Goal: Task Accomplishment & Management: Manage account settings

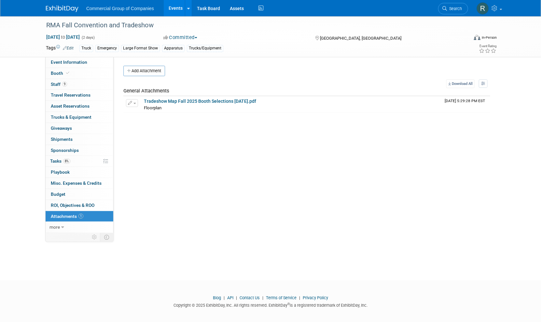
drag, startPoint x: 200, startPoint y: 205, endPoint x: 197, endPoint y: 192, distance: 13.7
click at [200, 204] on div "Event Website: Edit https://rmalberta.com/rma-conventions/fall-convention/ Exhi…" at bounding box center [304, 144] width 381 height 175
click at [171, 10] on link "Events" at bounding box center [176, 8] width 24 height 16
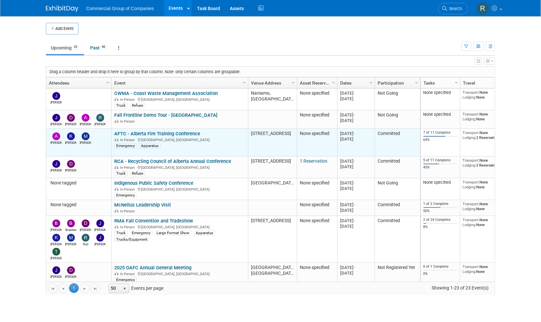
click at [187, 133] on link "AFTC - Alberta Fire Training Conference" at bounding box center [157, 134] width 86 height 6
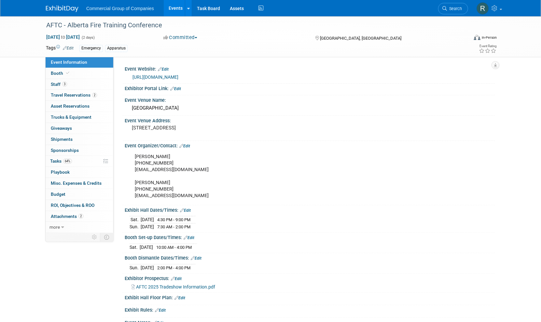
click at [64, 287] on div "Event Information Event Info Booth Booth 3 Staff 3 Staff 2 Travel Reservations …" at bounding box center [270, 182] width 459 height 333
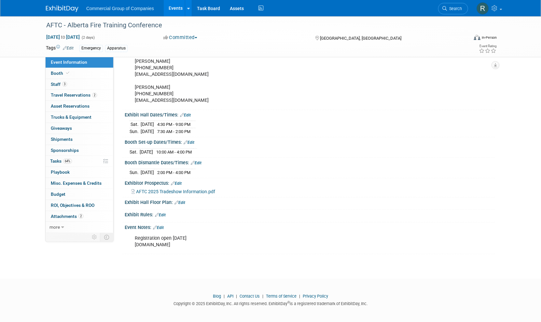
drag, startPoint x: 78, startPoint y: 278, endPoint x: 75, endPoint y: 234, distance: 43.7
click at [78, 279] on footer "Blog | API | Contact Us | Terms of Service | Privacy Policy Copyright © 2025 Ex…" at bounding box center [270, 302] width 541 height 46
click at [82, 159] on link "64% Tasks 64%" at bounding box center [80, 161] width 68 height 11
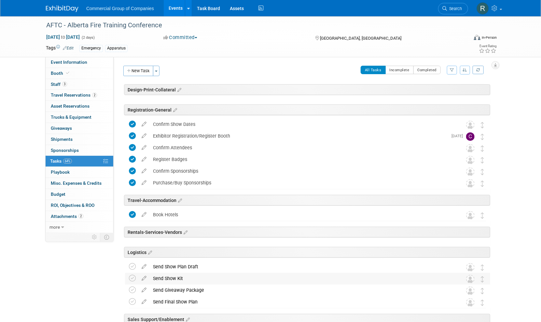
scroll to position [66, 0]
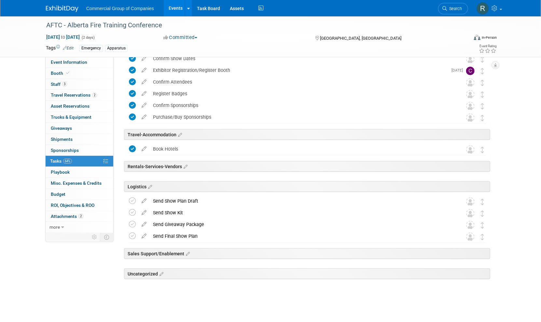
click at [82, 275] on div "Event Information Event Info Booth Booth 3 Staff 3 Staff 2 Travel Reservations …" at bounding box center [270, 130] width 459 height 359
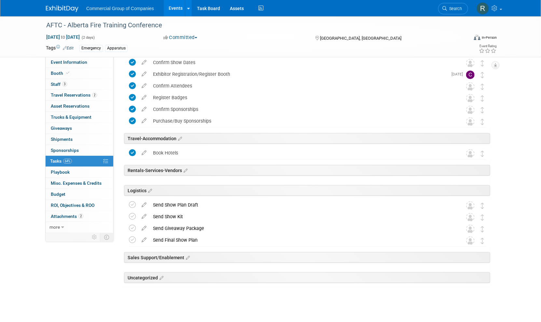
scroll to position [0, 0]
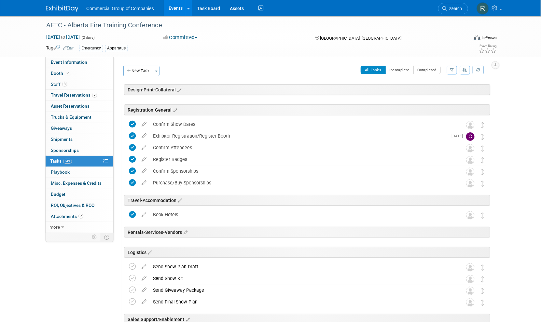
click at [85, 272] on div "Event Information Event Info Booth Booth 3 Staff 3 Staff 2 Travel Reservations …" at bounding box center [270, 195] width 459 height 359
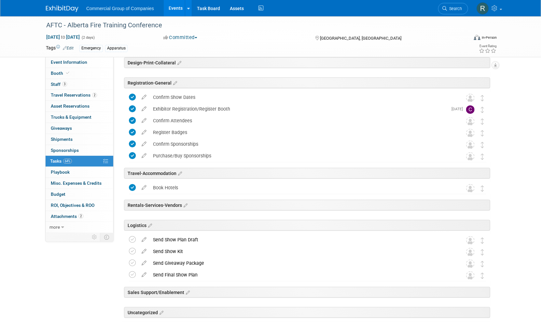
scroll to position [51, 0]
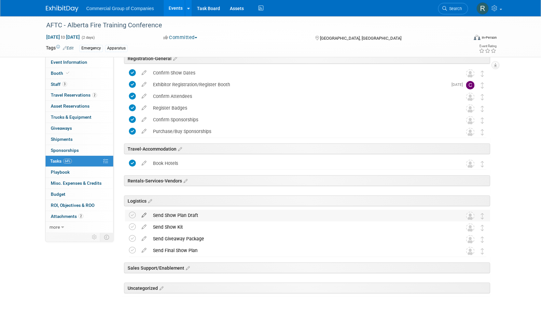
click at [144, 213] on icon at bounding box center [143, 214] width 11 height 8
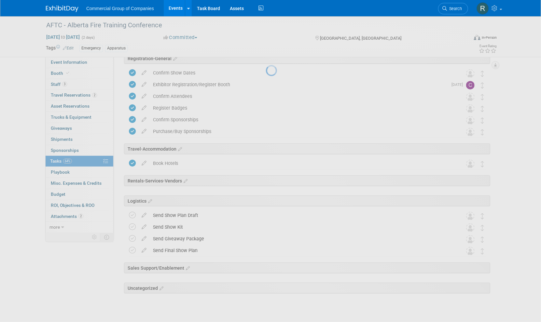
select select "9"
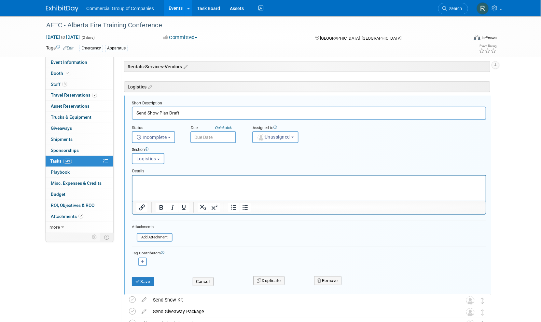
scroll to position [0, 0]
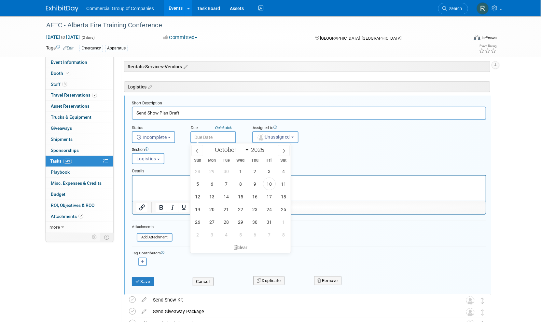
click at [208, 137] on input "text" at bounding box center [213, 137] width 46 height 12
click at [272, 184] on span "10" at bounding box center [269, 184] width 13 height 13
type input "Oct 10, 2025"
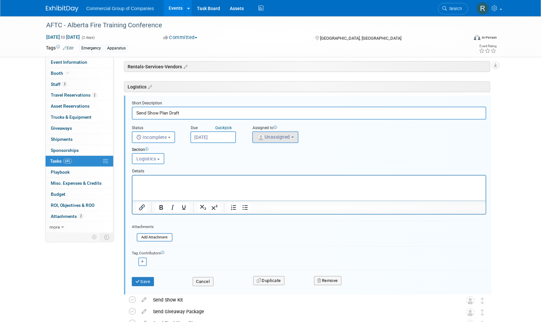
drag, startPoint x: 273, startPoint y: 147, endPoint x: 277, endPoint y: 130, distance: 17.6
click at [278, 133] on form "Short Description Send Show Plan Draft Status <i class="far fa-clock" style="pa…" at bounding box center [309, 197] width 364 height 192
click at [277, 130] on div "Assigned to" at bounding box center [292, 128] width 81 height 6
click at [282, 139] on span "Unassigned" at bounding box center [273, 136] width 33 height 5
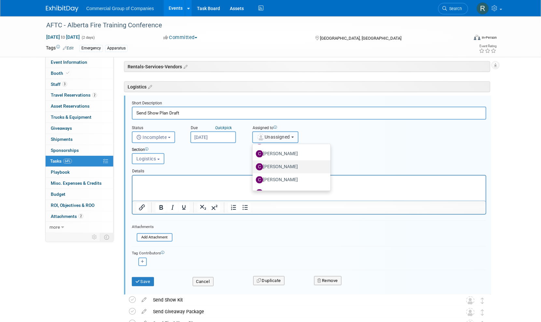
scroll to position [182, 0]
click at [292, 167] on label "Cole Mattern" at bounding box center [290, 166] width 68 height 10
click at [253, 167] on input "Cole Mattern" at bounding box center [251, 166] width 4 height 4
select select "1bf77cdd-794e-41e5-92c8-c5ff4e4784cf"
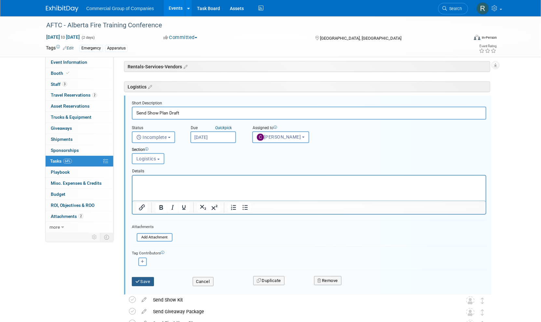
click at [152, 283] on button "Save" at bounding box center [143, 281] width 22 height 9
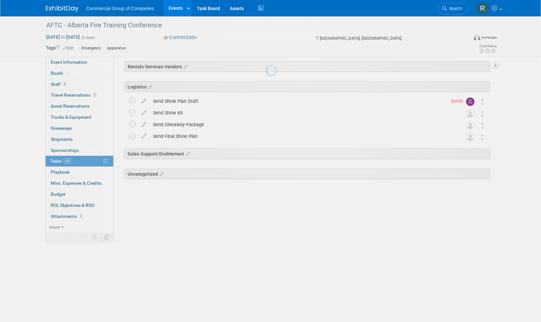
scroll to position [66, 0]
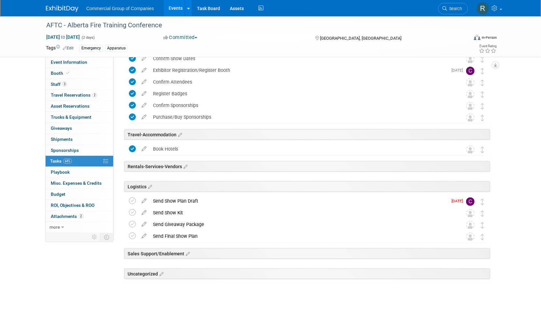
click at [94, 276] on div "Event Information Event Info Booth Booth 3 Staff 3 Staff 2 Travel Reservations …" at bounding box center [270, 130] width 459 height 359
click at [143, 212] on icon at bounding box center [143, 211] width 11 height 8
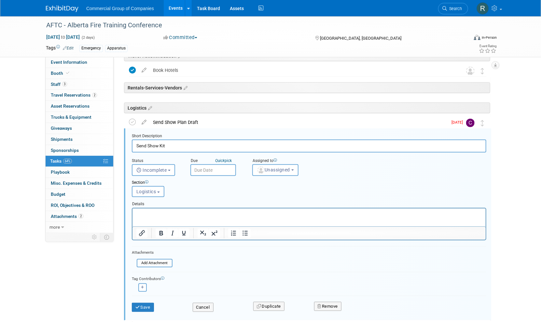
scroll to position [177, 0]
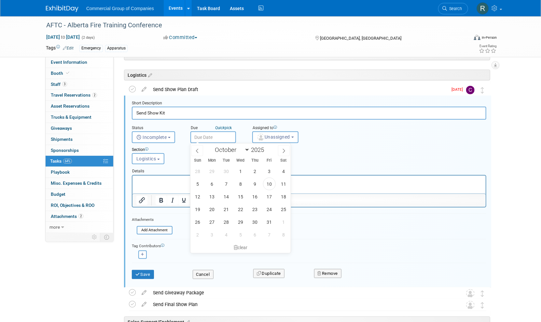
click at [224, 139] on input "text" at bounding box center [213, 137] width 46 height 12
click at [224, 196] on span "14" at bounding box center [226, 196] width 13 height 13
type input "Oct 14, 2025"
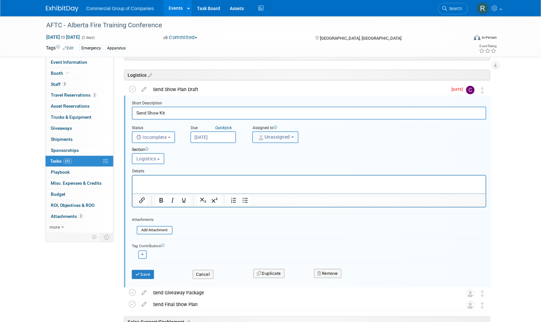
click at [266, 138] on span "Unassigned" at bounding box center [273, 136] width 33 height 5
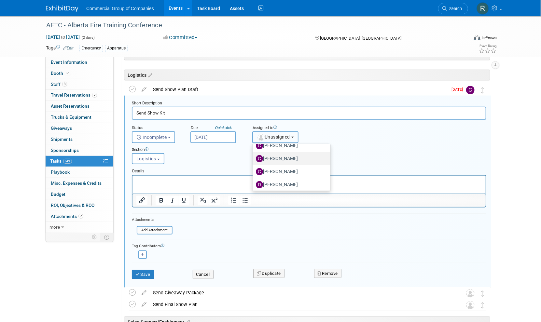
scroll to position [190, 0]
click at [285, 158] on label "Cole Mattern" at bounding box center [290, 159] width 68 height 10
click at [253, 158] on input "Cole Mattern" at bounding box center [251, 158] width 4 height 4
select select "1bf77cdd-794e-41e5-92c8-c5ff4e4784cf"
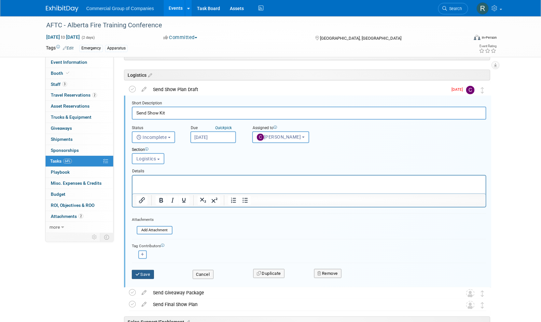
click at [145, 277] on button "Save" at bounding box center [143, 274] width 22 height 9
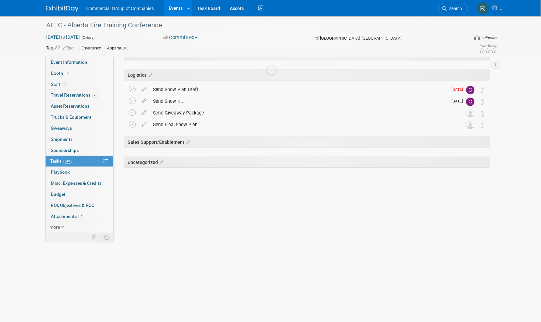
scroll to position [66, 0]
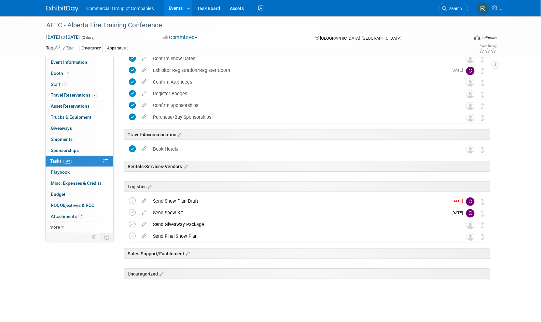
click at [144, 224] on icon at bounding box center [143, 223] width 11 height 8
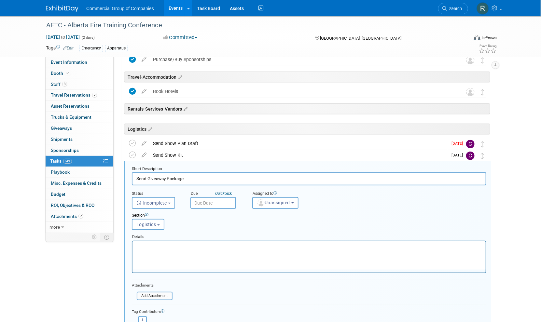
scroll to position [189, 0]
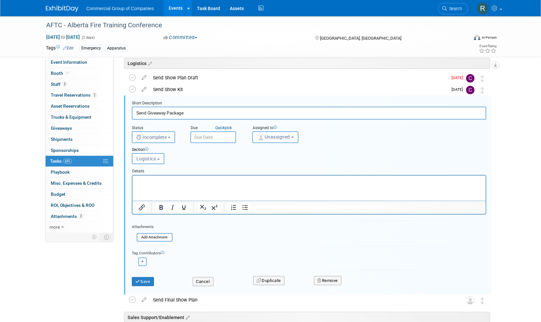
click at [211, 138] on input "text" at bounding box center [213, 137] width 46 height 12
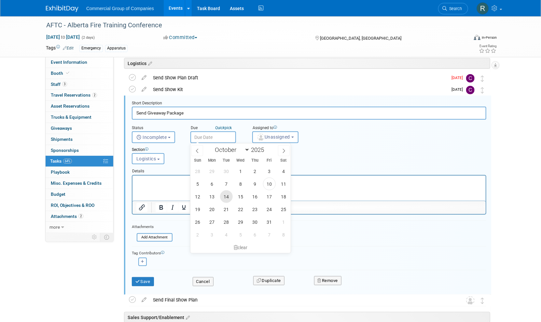
click at [225, 198] on span "14" at bounding box center [226, 196] width 13 height 13
type input "Oct 14, 2025"
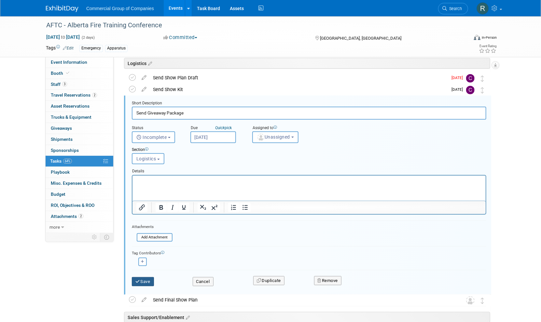
click at [144, 280] on button "Save" at bounding box center [143, 281] width 22 height 9
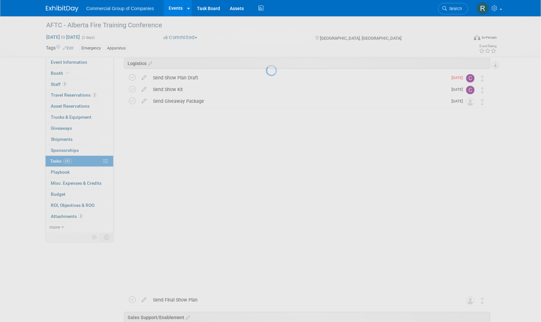
scroll to position [66, 0]
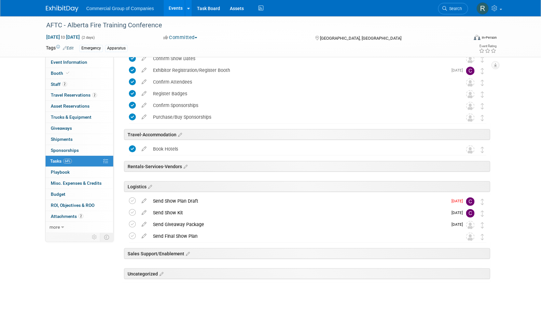
click at [143, 236] on icon at bounding box center [143, 235] width 11 height 8
select select "9"
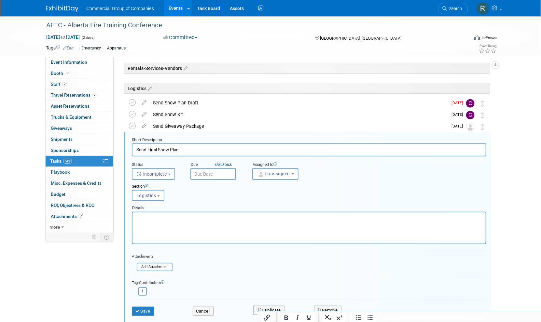
scroll to position [201, 0]
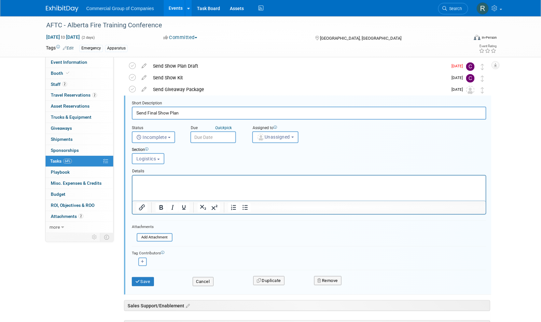
click at [208, 134] on input "text" at bounding box center [213, 137] width 46 height 12
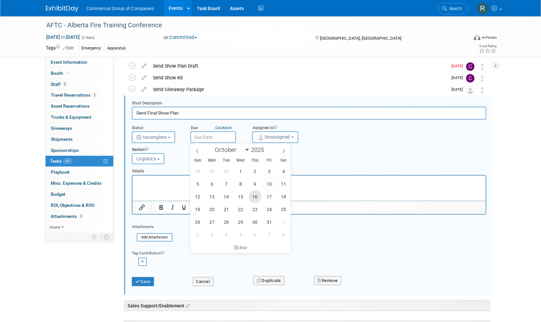
click at [253, 197] on span "16" at bounding box center [255, 196] width 13 height 13
type input "Oct 16, 2025"
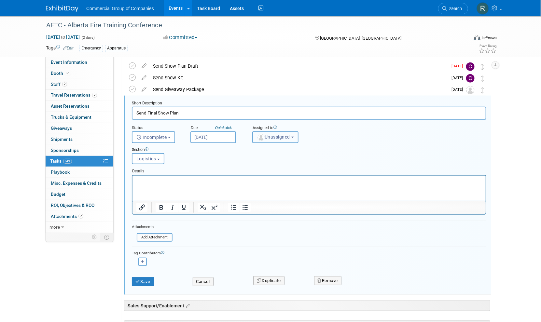
click at [278, 140] on button "Unassigned" at bounding box center [275, 137] width 46 height 12
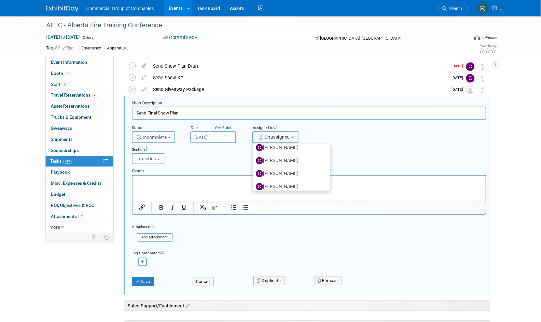
scroll to position [179, 0]
click at [285, 171] on label "Cole Mattern" at bounding box center [290, 170] width 68 height 10
click at [253, 171] on input "Cole Mattern" at bounding box center [251, 169] width 4 height 4
select select "1bf77cdd-794e-41e5-92c8-c5ff4e4784cf"
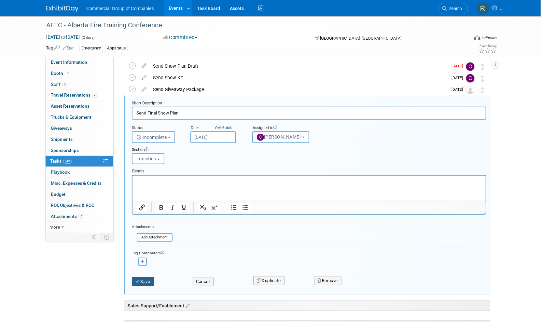
click at [149, 282] on button "Save" at bounding box center [143, 281] width 22 height 9
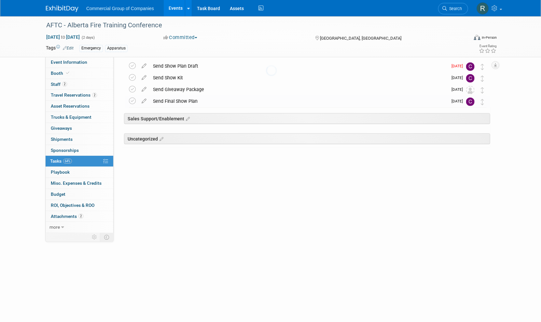
scroll to position [66, 0]
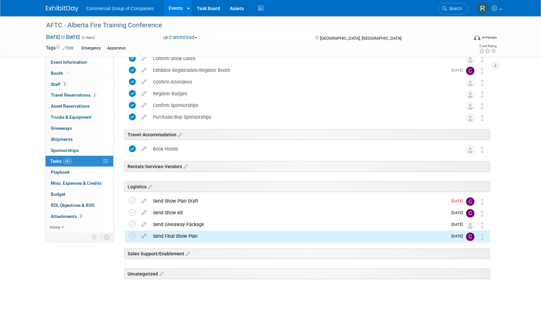
click at [82, 274] on div "Event Information Event Info Booth Booth 2 Staff 2 Staff 2 Travel Reservations …" at bounding box center [270, 130] width 459 height 359
click at [72, 271] on div "Event Information Event Info Booth Booth 2 Staff 2 Staff 2 Travel Reservations …" at bounding box center [270, 130] width 459 height 359
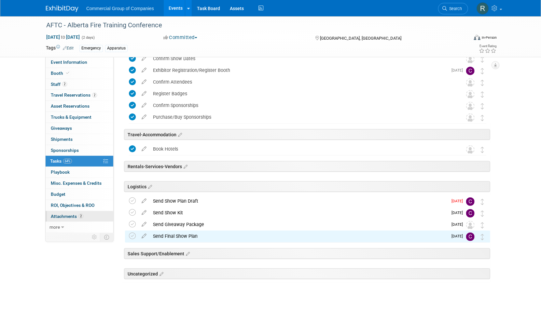
click at [88, 213] on link "2 Attachments 2" at bounding box center [80, 216] width 68 height 11
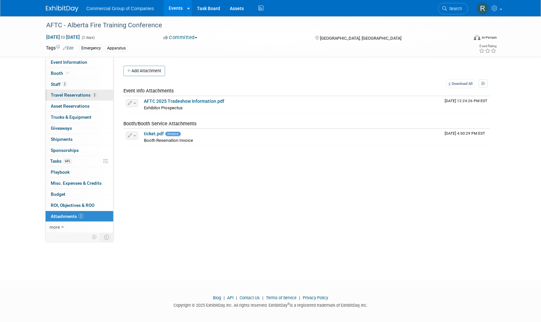
click at [101, 95] on link "2 Travel Reservations 2" at bounding box center [80, 95] width 68 height 11
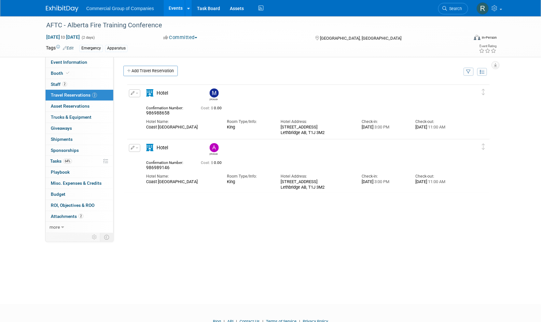
click at [247, 245] on div "Mike 986988658" at bounding box center [306, 181] width 367 height 195
click at [83, 85] on link "2 Staff 2" at bounding box center [80, 84] width 68 height 11
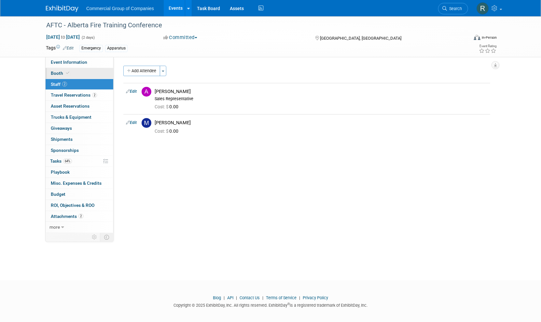
click at [83, 77] on link "Booth" at bounding box center [80, 73] width 68 height 11
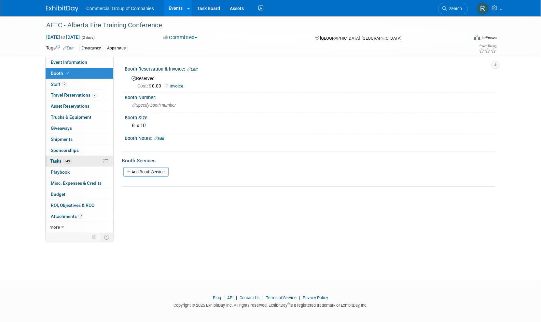
click at [84, 161] on link "64% Tasks 64%" at bounding box center [80, 161] width 68 height 11
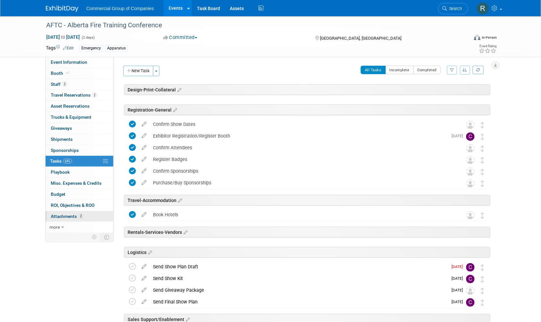
click at [89, 215] on link "2 Attachments 2" at bounding box center [80, 216] width 68 height 11
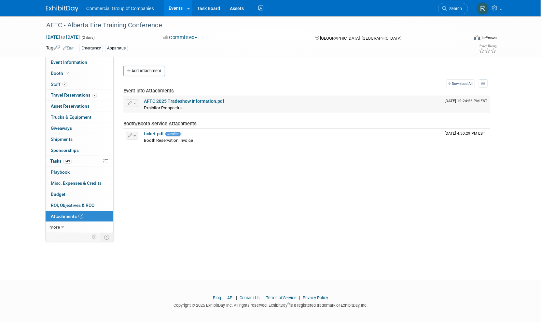
click at [196, 100] on link "AFTC 2025 Tradeshow Information.pdf" at bounding box center [184, 101] width 80 height 5
click at [189, 185] on div "Event Website: Edit https://www.abfiretraining.org/ Exhibitor Portal Link: Edit…" at bounding box center [304, 144] width 381 height 175
drag, startPoint x: 175, startPoint y: 223, endPoint x: 142, endPoint y: 164, distance: 67.7
click at [172, 223] on div "Event Website: Edit https://www.abfiretraining.org/ Exhibitor Portal Link: Edit…" at bounding box center [304, 144] width 381 height 175
click at [99, 91] on link "2 Travel Reservations 2" at bounding box center [80, 95] width 68 height 11
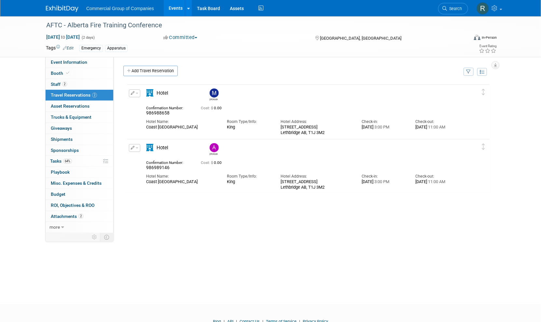
drag, startPoint x: 241, startPoint y: 202, endPoint x: 253, endPoint y: 212, distance: 16.4
click at [241, 202] on div "Mike 986988658" at bounding box center [306, 181] width 367 height 195
drag, startPoint x: 65, startPoint y: 275, endPoint x: 75, endPoint y: 265, distance: 14.5
click at [65, 275] on div "Event Information Event Info Booth Booth 2 Staff 2 Staff 2 Travel Reservations …" at bounding box center [270, 147] width 459 height 263
drag, startPoint x: 212, startPoint y: 251, endPoint x: 171, endPoint y: 246, distance: 40.9
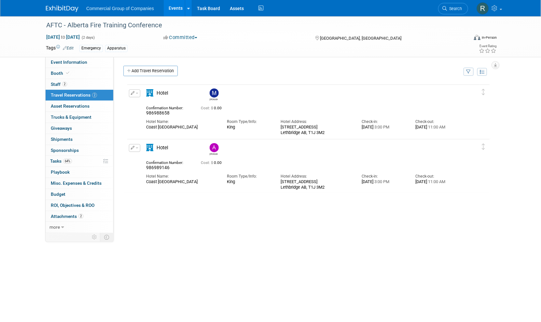
click at [210, 250] on div "Mike 986988658" at bounding box center [306, 181] width 367 height 195
click at [84, 161] on link "64% Tasks 64%" at bounding box center [80, 161] width 68 height 11
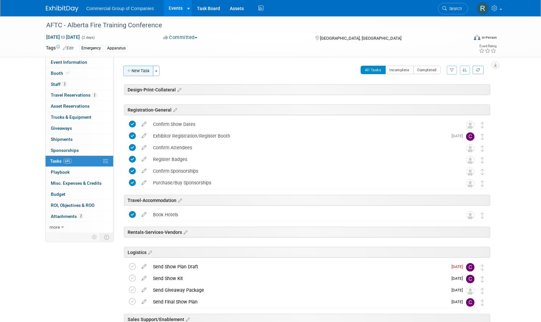
click at [139, 72] on button "New Task" at bounding box center [138, 71] width 30 height 10
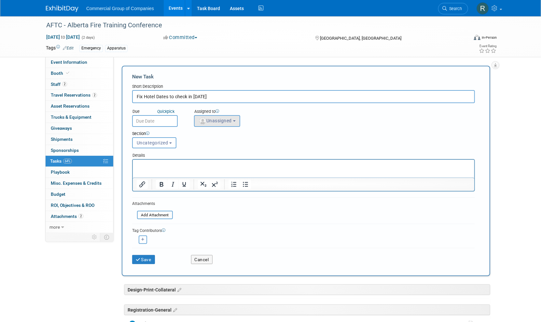
type input "Fix Hotel Dates to check in Friday"
click at [224, 116] on button "Unassigned" at bounding box center [217, 121] width 46 height 12
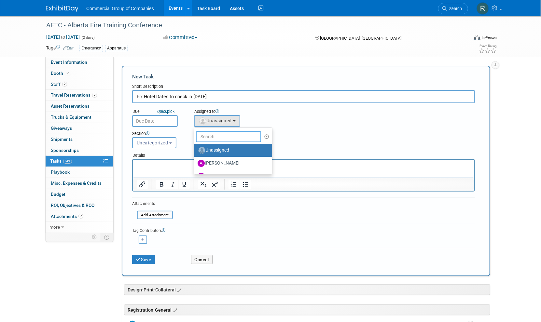
click at [217, 138] on input "text" at bounding box center [228, 136] width 65 height 11
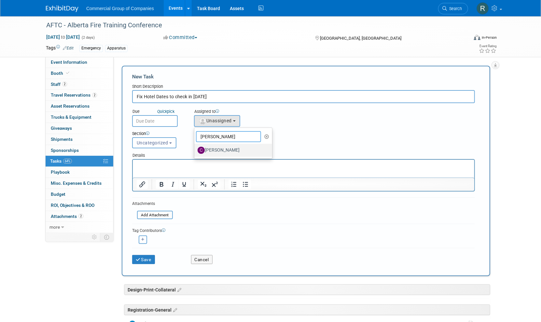
type input "cole"
click at [218, 150] on label "Cole Mattern" at bounding box center [232, 150] width 68 height 10
click at [195, 150] on input "Cole Mattern" at bounding box center [193, 149] width 4 height 4
select select "1bf77cdd-794e-41e5-92c8-c5ff4e4784cf"
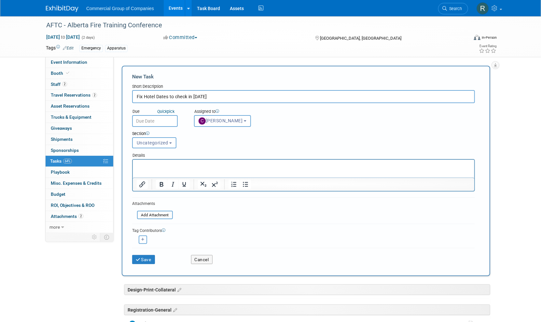
click at [159, 121] on input "text" at bounding box center [155, 121] width 46 height 12
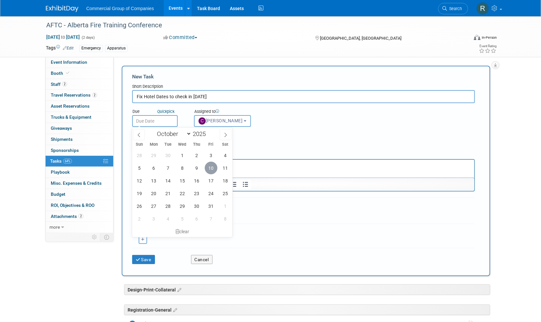
click at [208, 166] on span "10" at bounding box center [211, 168] width 13 height 13
type input "Oct 10, 2025"
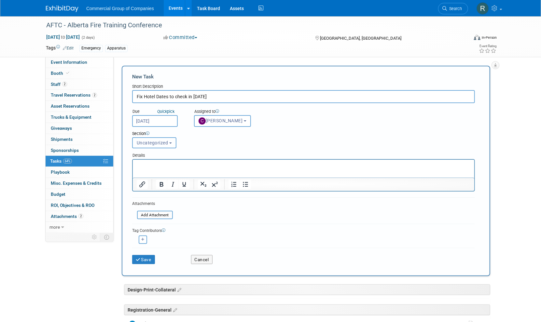
click at [159, 143] on span "Uncategorized" at bounding box center [153, 142] width 32 height 5
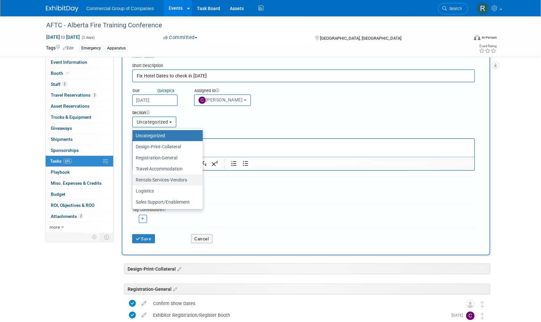
scroll to position [22, 0]
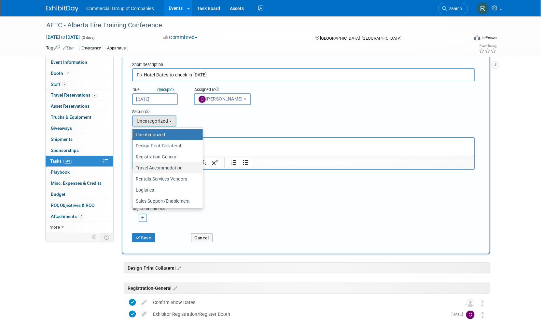
click at [165, 167] on label "Travel-Accommodation" at bounding box center [166, 168] width 61 height 8
click at [133, 167] on input "Travel-Accommodation" at bounding box center [131, 168] width 4 height 4
select select "11261026"
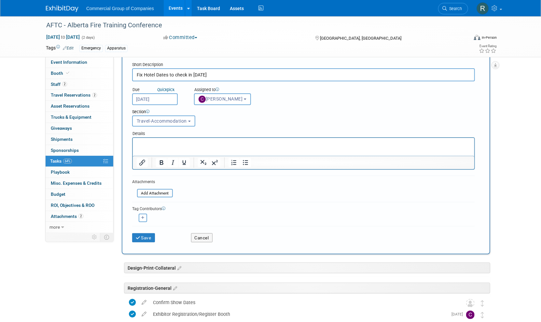
click at [151, 142] on p "Rich Text Area. Press ALT-0 for help." at bounding box center [303, 143] width 334 height 7
click at [144, 238] on button "Save" at bounding box center [143, 237] width 23 height 9
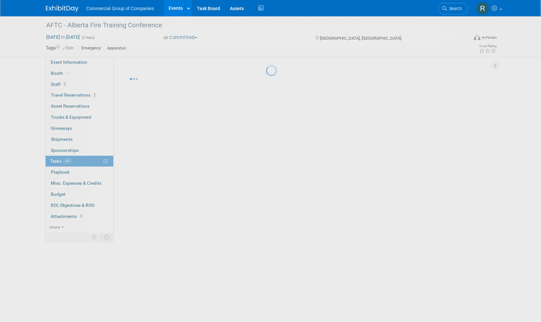
scroll to position [0, 0]
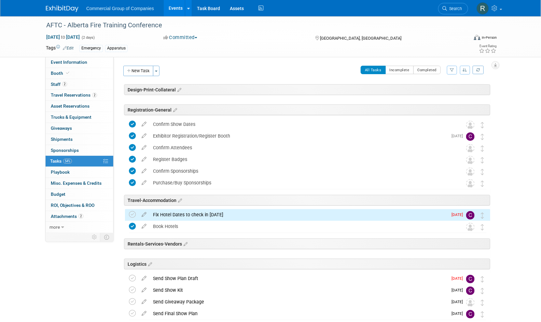
drag, startPoint x: 93, startPoint y: 279, endPoint x: 97, endPoint y: 278, distance: 3.9
click at [96, 278] on div "Event Information Event Info Booth Booth 2 Staff 2 Staff 2 Travel Reservations …" at bounding box center [270, 207] width 459 height 382
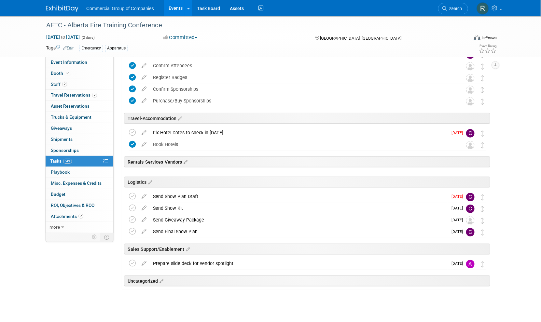
scroll to position [88, 0]
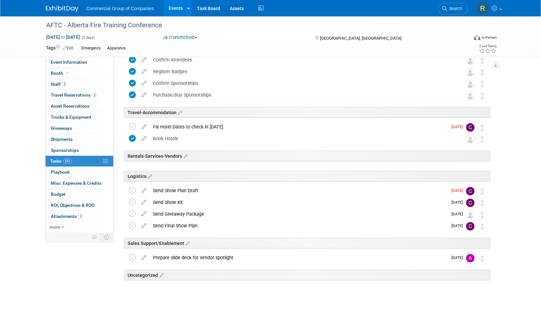
click at [95, 274] on div "Event Information Event Info Booth Booth 2 Staff 2 Staff 2 Travel Reservations …" at bounding box center [270, 119] width 459 height 382
drag, startPoint x: 81, startPoint y: 274, endPoint x: 78, endPoint y: 274, distance: 3.3
click at [78, 274] on div "Event Information Event Info Booth Booth 2 Staff 2 Staff 2 Travel Reservations …" at bounding box center [270, 119] width 459 height 382
click at [95, 262] on div "Event Information Event Info Booth Booth 2 Staff 2 Staff 2 Travel Reservations …" at bounding box center [270, 119] width 459 height 382
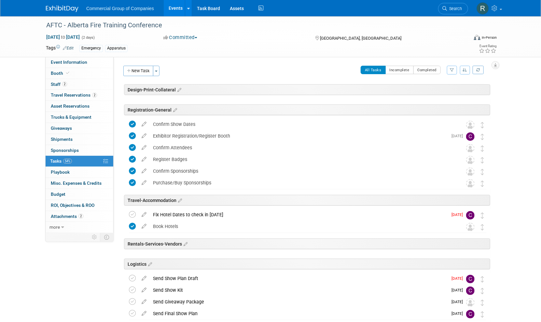
click at [87, 260] on div "Event Information Event Info Booth Booth 2 Staff 2 Staff 2 Travel Reservations …" at bounding box center [270, 207] width 459 height 382
click at [93, 117] on link "Trucks & Equipment" at bounding box center [80, 117] width 68 height 11
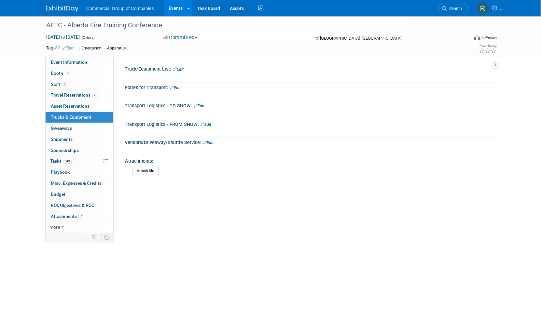
click at [181, 70] on link "Edit" at bounding box center [178, 69] width 11 height 5
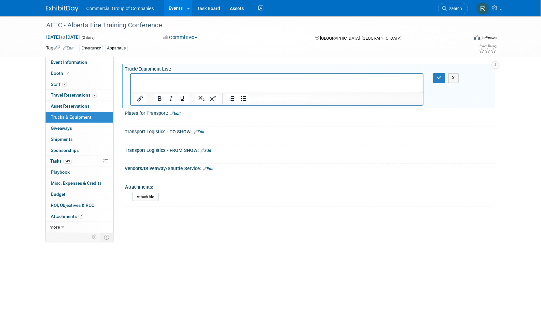
click at [173, 83] on html at bounding box center [276, 78] width 292 height 9
click at [439, 77] on icon "button" at bounding box center [439, 77] width 5 height 5
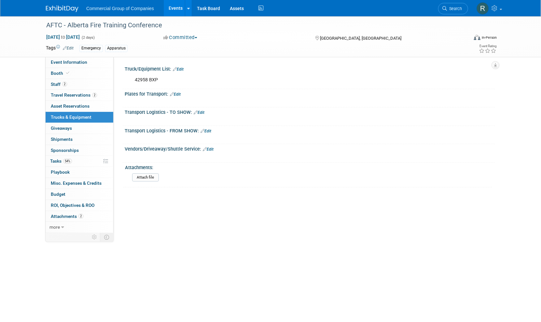
click at [179, 94] on link "Edit" at bounding box center [175, 94] width 11 height 5
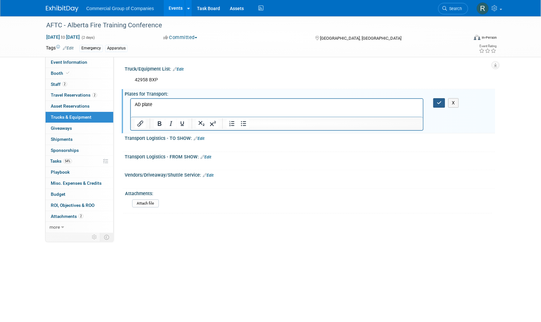
click at [437, 102] on icon "button" at bounding box center [439, 103] width 5 height 5
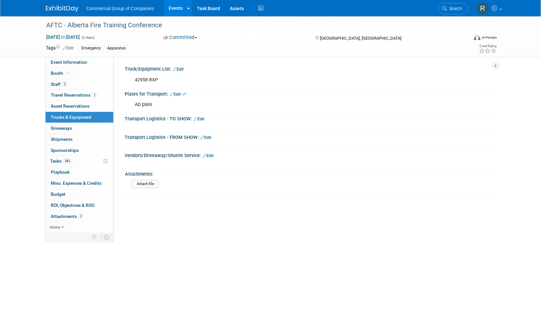
click at [202, 119] on link "Edit" at bounding box center [199, 119] width 11 height 5
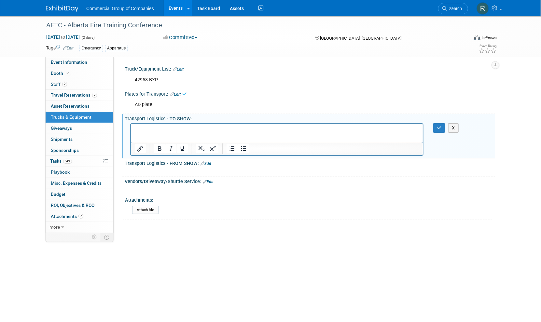
click at [185, 133] on html at bounding box center [276, 128] width 292 height 9
click at [434, 128] on button "button" at bounding box center [439, 127] width 12 height 9
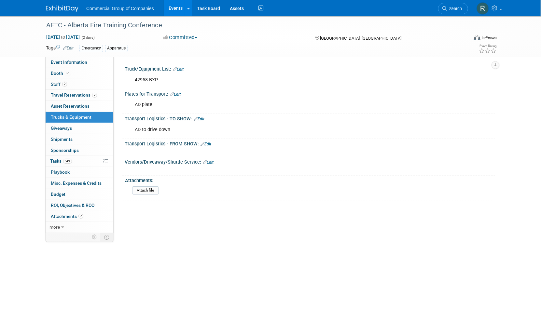
click at [207, 143] on link "Edit" at bounding box center [205, 144] width 11 height 5
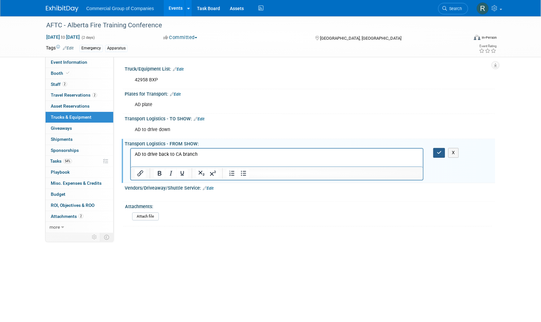
click at [441, 152] on icon "button" at bounding box center [439, 152] width 5 height 5
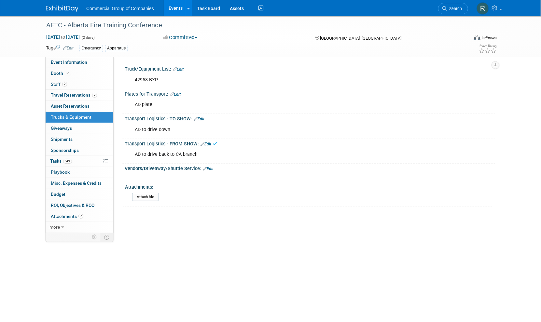
click at [209, 256] on div "AFTC - Alberta Fire Training Conference Oct 18, 2025 to Oct 19, 2025 (2 days) O…" at bounding box center [270, 142] width 541 height 253
click at [226, 273] on body "Commercial Group of Companies Events Add Event Bulk Upload Events Shareable Eve…" at bounding box center [270, 161] width 541 height 322
click at [230, 271] on body "Commercial Group of Companies Events Add Event Bulk Upload Events Shareable Eve…" at bounding box center [270, 161] width 541 height 322
click at [232, 268] on div "AFTC - Alberta Fire Training Conference Oct 18, 2025 to Oct 19, 2025 (2 days) O…" at bounding box center [270, 142] width 541 height 253
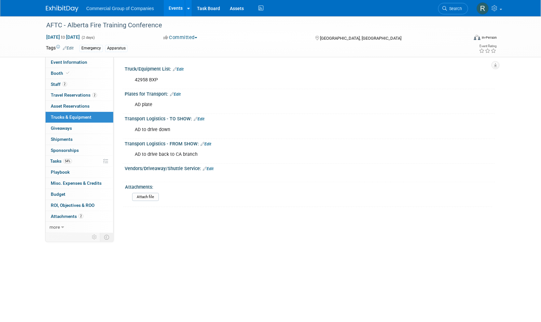
click at [236, 258] on div "AFTC - Alberta Fire Training Conference Oct 18, 2025 to Oct 19, 2025 (2 days) O…" at bounding box center [270, 142] width 541 height 253
click at [236, 259] on div "AFTC - Alberta Fire Training Conference Oct 18, 2025 to Oct 19, 2025 (2 days) O…" at bounding box center [270, 142] width 541 height 253
click at [228, 261] on div "AFTC - Alberta Fire Training Conference Oct 18, 2025 to Oct 19, 2025 (2 days) O…" at bounding box center [270, 142] width 541 height 253
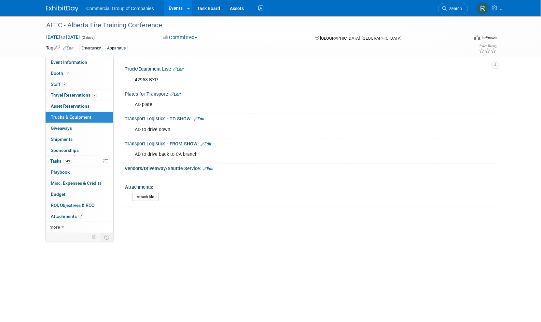
click at [175, 9] on link "Events" at bounding box center [176, 8] width 24 height 16
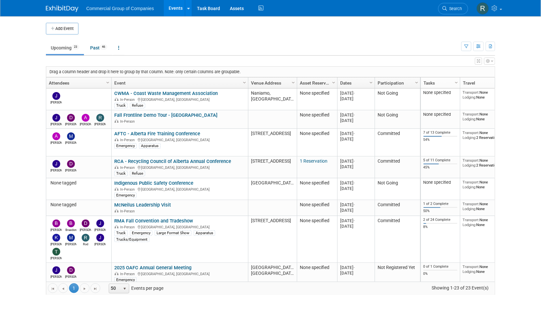
click at [34, 169] on body "Commercial Group of Companies Events Add Event Bulk Upload Events Shareable Eve…" at bounding box center [270, 161] width 541 height 322
click at [33, 163] on body "Commercial Group of Companies Events Add Event Bulk Upload Events Shareable Eve…" at bounding box center [270, 161] width 541 height 322
click at [284, 43] on ul "Upcoming 23 Past 46 All Events 69 Past and Upcoming Grouped Annually Events gro…" at bounding box center [253, 48] width 415 height 15
click at [286, 42] on ul "Upcoming 23 Past 46 All Events 69 Past and Upcoming Grouped Annually Events gro…" at bounding box center [253, 48] width 415 height 15
click at [292, 54] on ul "Upcoming 23 Past 46 All Events 69 Past and Upcoming Grouped Annually Events gro…" at bounding box center [253, 48] width 415 height 15
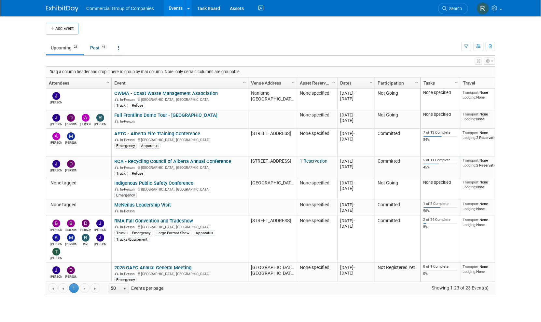
click at [295, 41] on ul "Upcoming 23 Past 46 All Events 69 Past and Upcoming Grouped Annually Events gro…" at bounding box center [253, 48] width 415 height 15
click at [301, 40] on td "Upcoming 23 Past 46 All Events 69 Past and Upcoming Grouped Annually Events gro…" at bounding box center [253, 44] width 415 height 21
drag, startPoint x: 377, startPoint y: 49, endPoint x: 378, endPoint y: 2, distance: 47.5
click at [376, 49] on ul "Upcoming 23 Past 46 All Events 69 Past and Upcoming Grouped Annually Events gro…" at bounding box center [253, 48] width 415 height 15
click at [382, 46] on ul "Upcoming 23 Past 46 All Events 69 Past and Upcoming Grouped Annually Events gro…" at bounding box center [253, 48] width 415 height 15
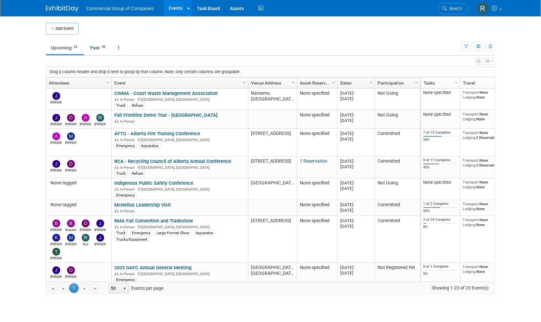
click at [291, 42] on ul "Upcoming 23 Past 46 All Events 69 Past and Upcoming Grouped Annually Events gro…" at bounding box center [253, 48] width 415 height 15
click at [309, 56] on div "View Grid Tips & Tricks Advanced Options Reset Grid Layout (back to default)" at bounding box center [270, 60] width 449 height 9
click at [370, 50] on ul "Upcoming 23 Past 46 All Events 69 Past and Upcoming Grouped Annually Events gro…" at bounding box center [253, 48] width 415 height 15
